Goal: Transaction & Acquisition: Purchase product/service

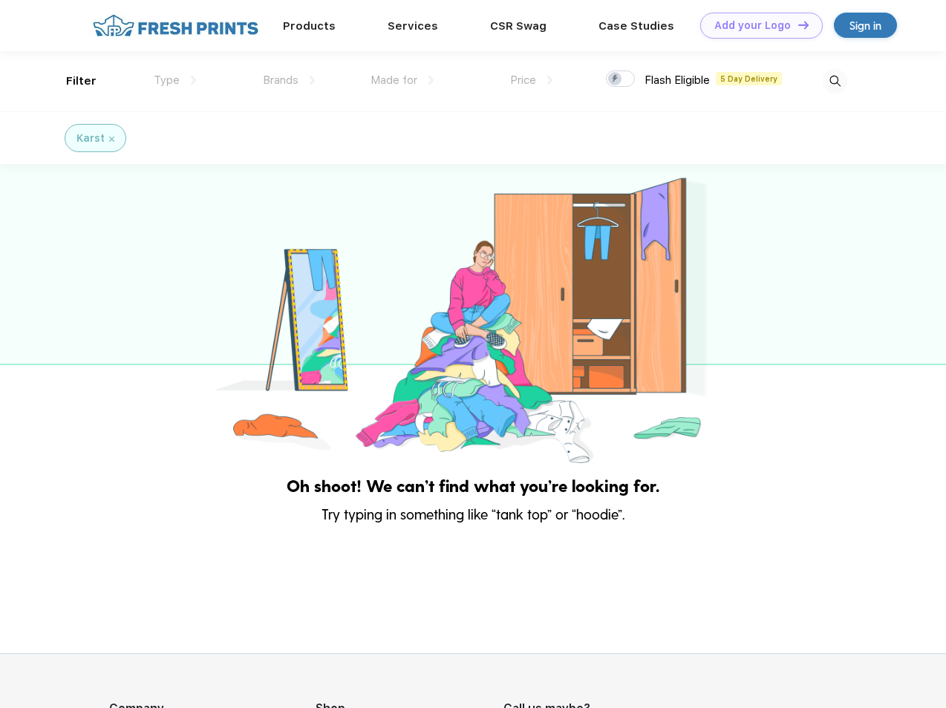
click at [756, 25] on link "Add your Logo Design Tool" at bounding box center [761, 26] width 123 height 26
click at [0, 0] on div "Design Tool" at bounding box center [0, 0] width 0 height 0
click at [797, 25] on link "Add your Logo Design Tool" at bounding box center [761, 26] width 123 height 26
click at [71, 81] on div "Filter" at bounding box center [81, 81] width 30 height 17
click at [175, 80] on span "Type" at bounding box center [167, 80] width 26 height 13
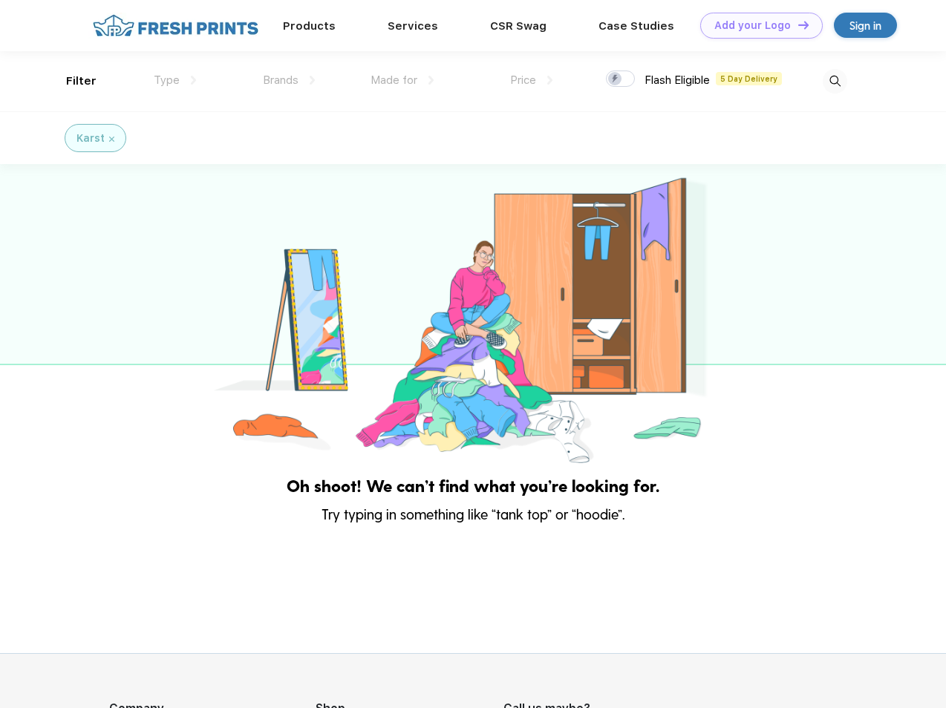
click at [289, 80] on span "Brands" at bounding box center [281, 80] width 36 height 13
click at [402, 80] on span "Made for" at bounding box center [394, 80] width 47 height 13
click at [532, 80] on span "Price" at bounding box center [523, 80] width 26 height 13
click at [621, 79] on div at bounding box center [620, 79] width 29 height 16
click at [616, 79] on input "checkbox" at bounding box center [611, 75] width 10 height 10
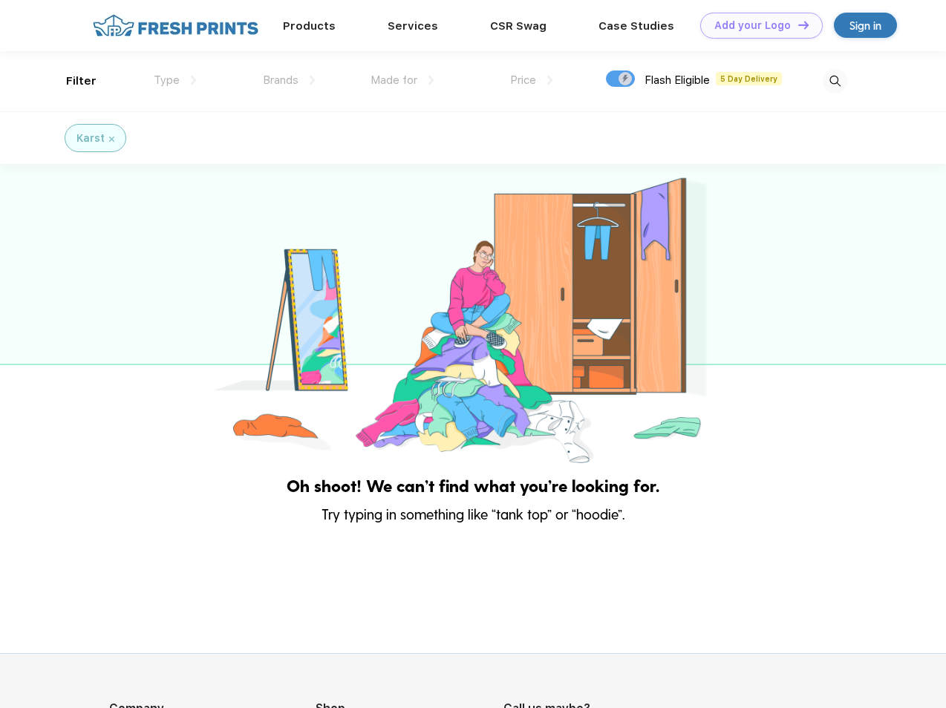
click at [835, 81] on img at bounding box center [835, 81] width 25 height 25
